Goal: Find specific page/section: Find specific page/section

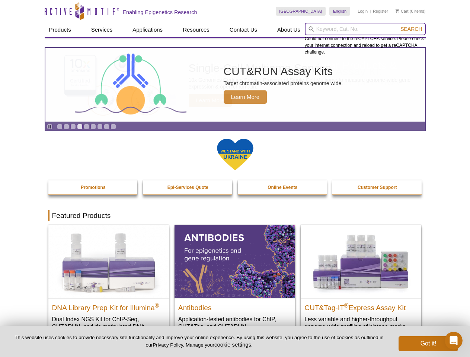
click at [365, 29] on input "search" at bounding box center [365, 29] width 121 height 13
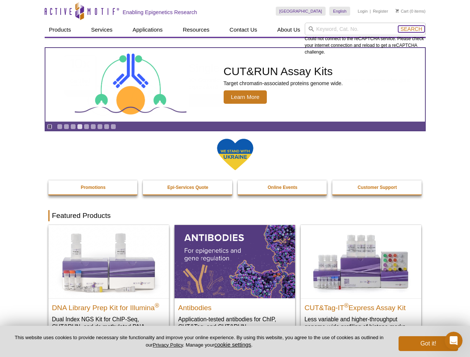
click at [411, 29] on span "Search" at bounding box center [412, 29] width 22 height 6
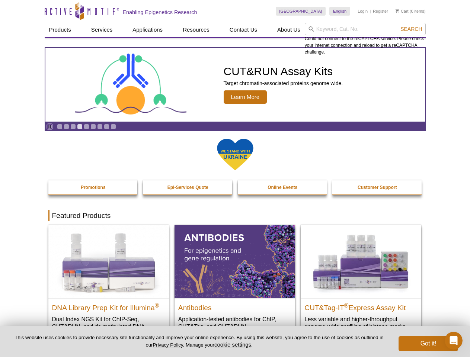
click at [50, 127] on icon "Pause" at bounding box center [49, 126] width 5 height 5
click at [60, 127] on link "Go to slide 1" at bounding box center [60, 127] width 6 height 6
click at [66, 127] on link "Go to slide 2" at bounding box center [67, 127] width 6 height 6
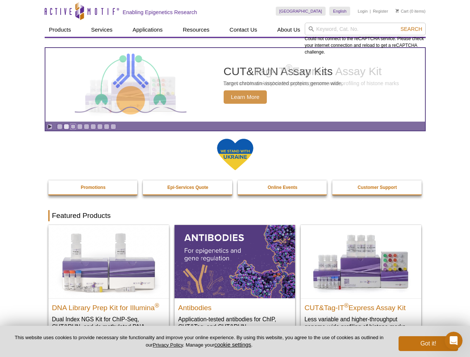
click at [73, 127] on link "Go to slide 3" at bounding box center [73, 127] width 6 height 6
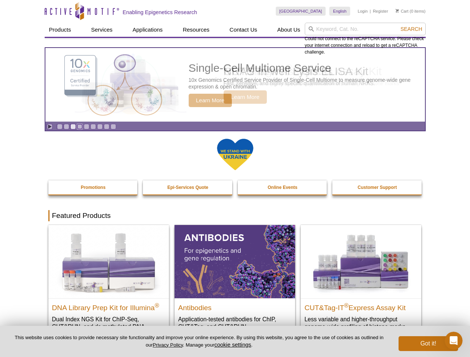
click at [80, 127] on link "Go to slide 4" at bounding box center [80, 127] width 6 height 6
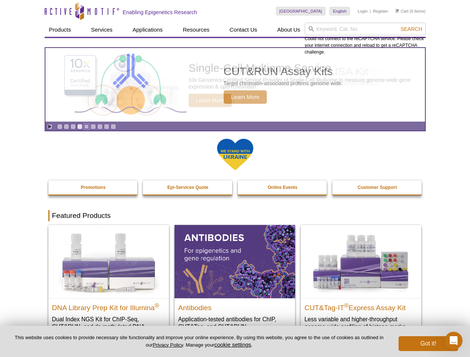
click at [86, 127] on link "Go to slide 5" at bounding box center [87, 127] width 6 height 6
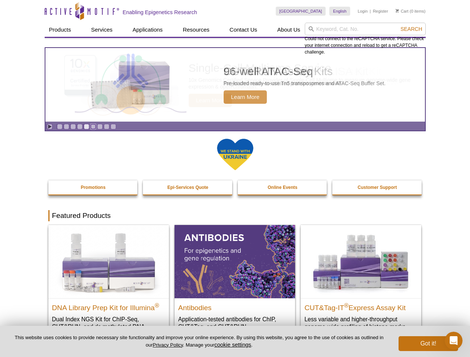
click at [93, 127] on link "Go to slide 6" at bounding box center [93, 127] width 6 height 6
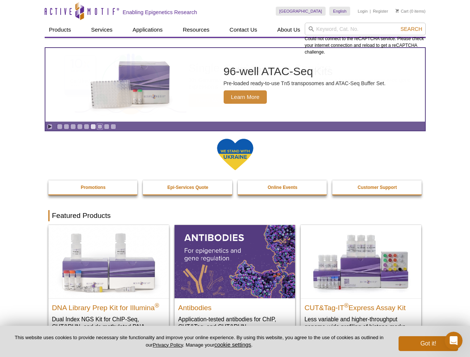
click at [100, 127] on link "Go to slide 7" at bounding box center [100, 127] width 6 height 6
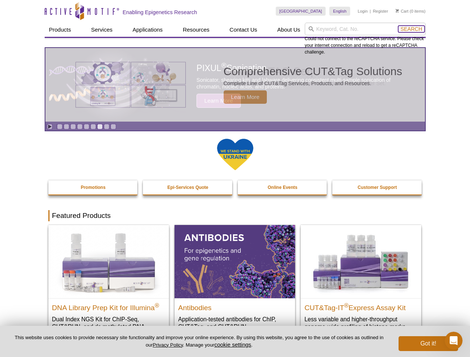
click at [411, 29] on span "Search" at bounding box center [412, 29] width 22 height 6
